Goal: Answer question/provide support: Share knowledge or assist other users

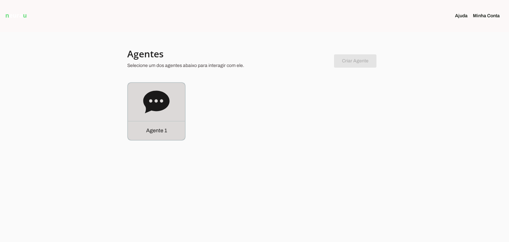
click at [164, 113] on icon at bounding box center [156, 102] width 27 height 27
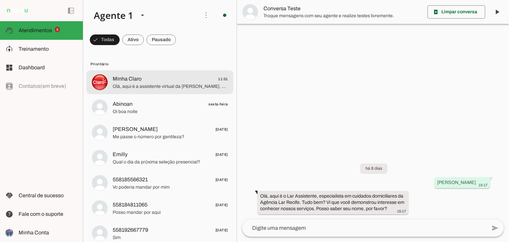
click at [140, 83] on span "Olá, aqui é a assistente virtual da [PERSON_NAME]. Vim informar que você precis…" at bounding box center [170, 86] width 115 height 7
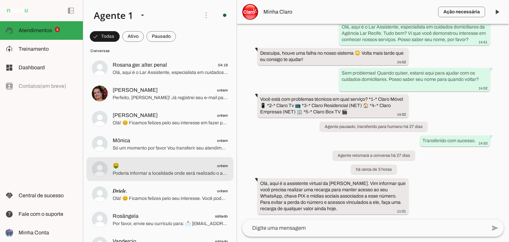
scroll to position [365, 0]
